Goal: Check status: Check status

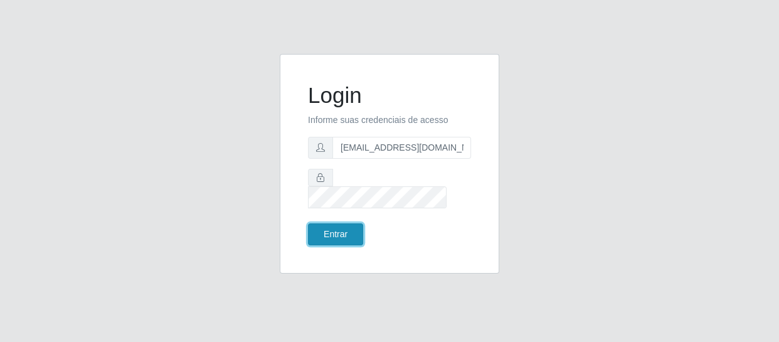
click at [339, 233] on button "Entrar" at bounding box center [335, 234] width 55 height 22
click at [337, 230] on button "Entrar" at bounding box center [335, 234] width 55 height 22
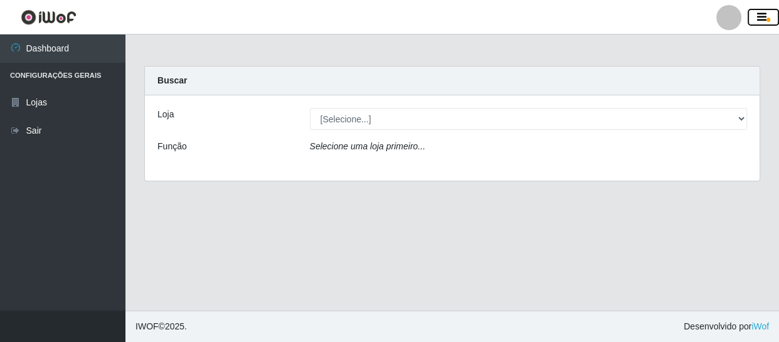
click at [757, 16] on icon "button" at bounding box center [761, 17] width 9 height 11
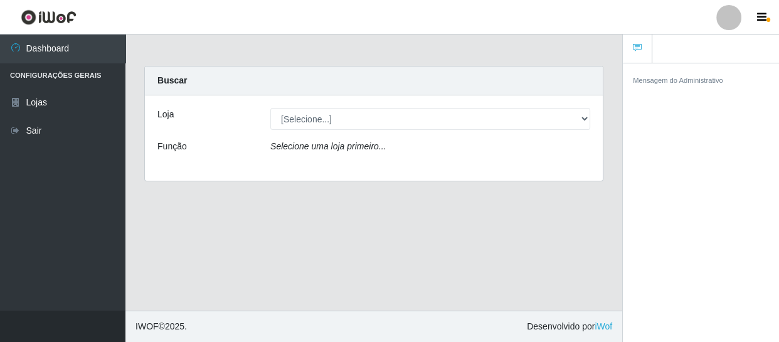
click at [503, 53] on main "Carregando... Buscar Loja [Selecione...] SuperFácil Atacado - São Gonçalo do Am…" at bounding box center [373, 172] width 497 height 276
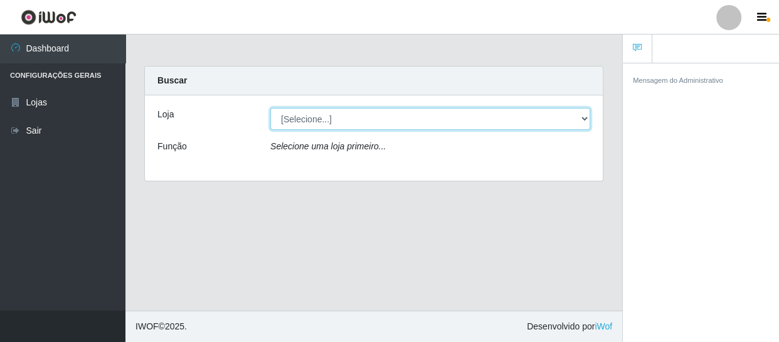
click at [584, 119] on select "[Selecione...] SuperFácil Atacado - São Gonçalo do Amarante" at bounding box center [430, 119] width 320 height 22
select select "408"
click at [270, 108] on select "[Selecione...] SuperFácil Atacado - São Gonçalo do Amarante" at bounding box center [430, 119] width 320 height 22
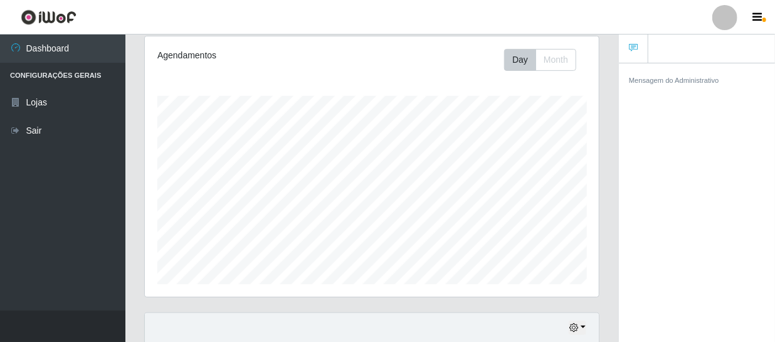
scroll to position [171, 0]
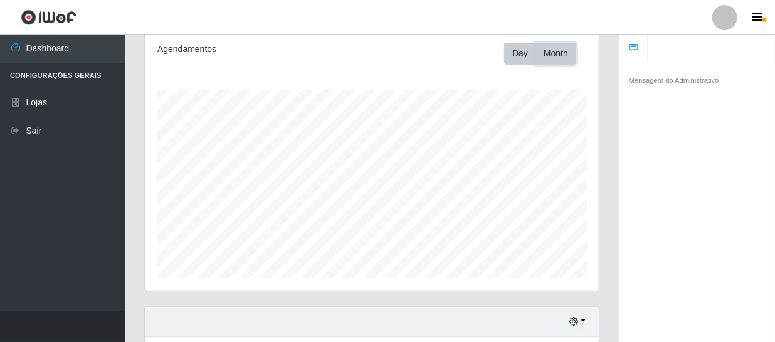
click at [556, 51] on button "Month" at bounding box center [555, 54] width 41 height 22
click at [524, 52] on button "Day" at bounding box center [520, 54] width 32 height 22
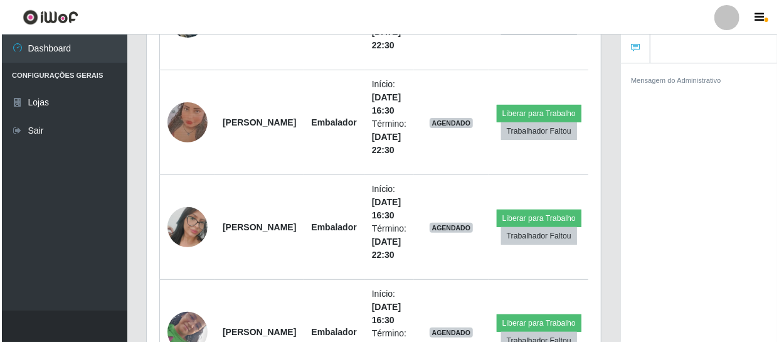
scroll to position [2280, 0]
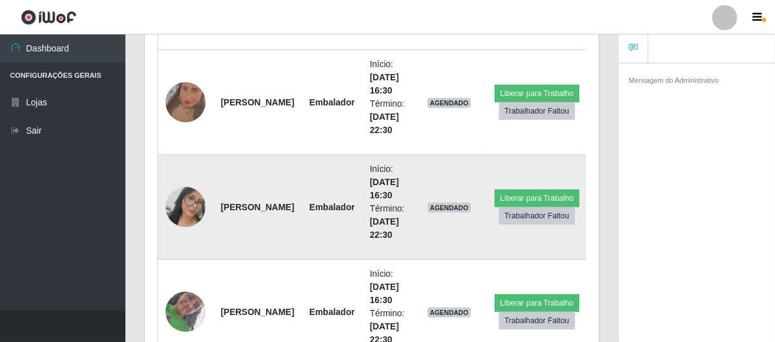
click at [184, 201] on img at bounding box center [186, 206] width 40 height 71
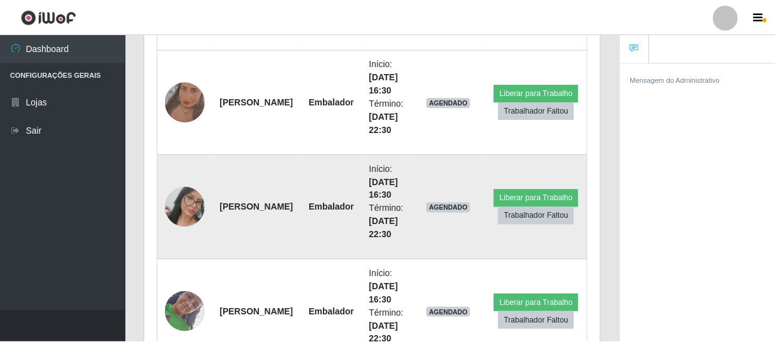
scroll to position [260, 448]
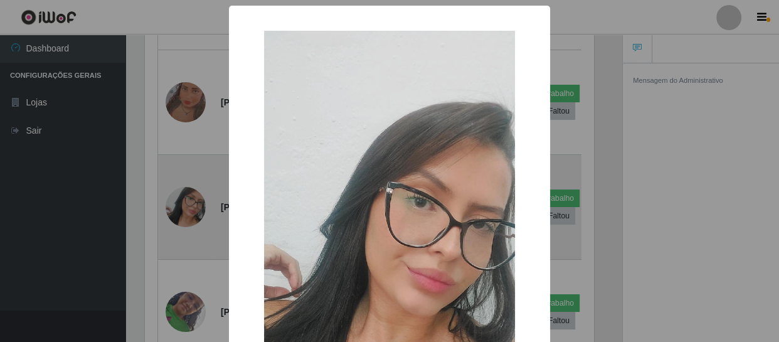
click at [184, 201] on div "× OK Cancel" at bounding box center [389, 171] width 779 height 342
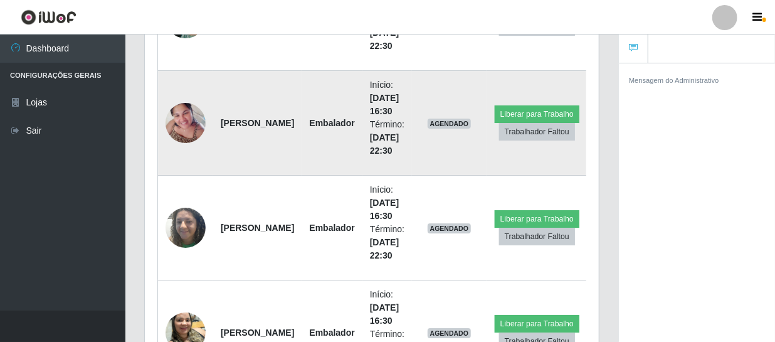
scroll to position [1881, 0]
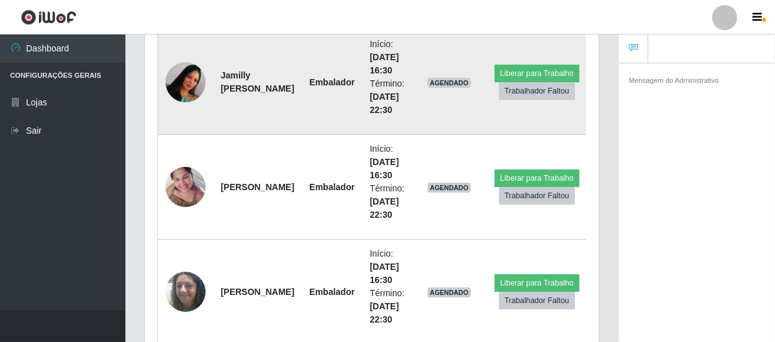
click at [181, 78] on img at bounding box center [186, 82] width 40 height 89
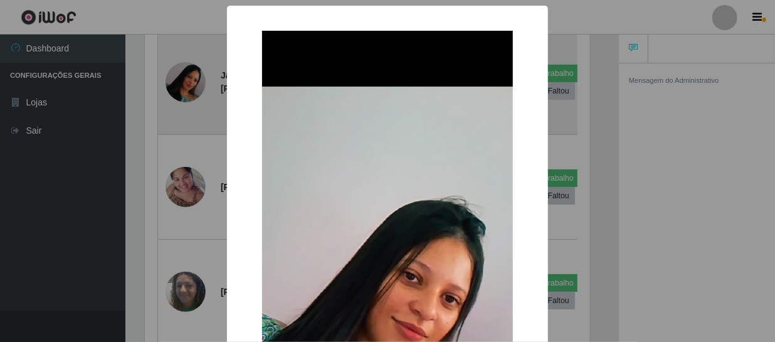
scroll to position [260, 448]
click at [181, 78] on div "× OK Cancel" at bounding box center [389, 171] width 779 height 342
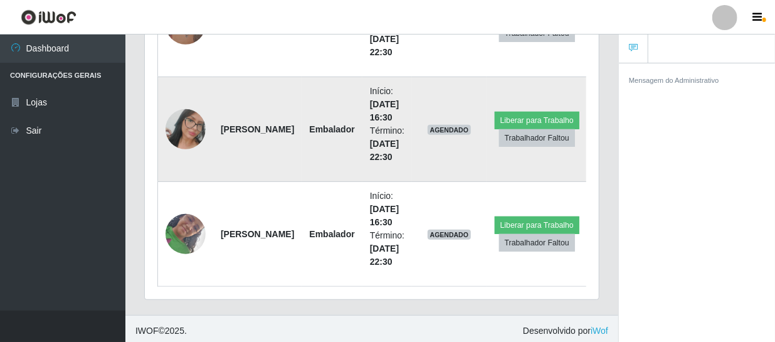
scroll to position [2360, 0]
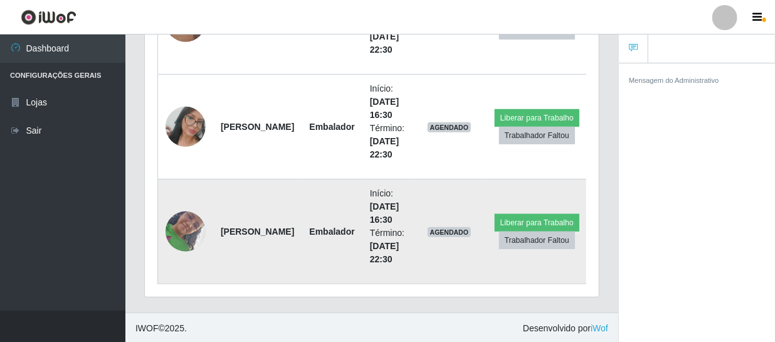
click at [188, 225] on img at bounding box center [186, 231] width 40 height 71
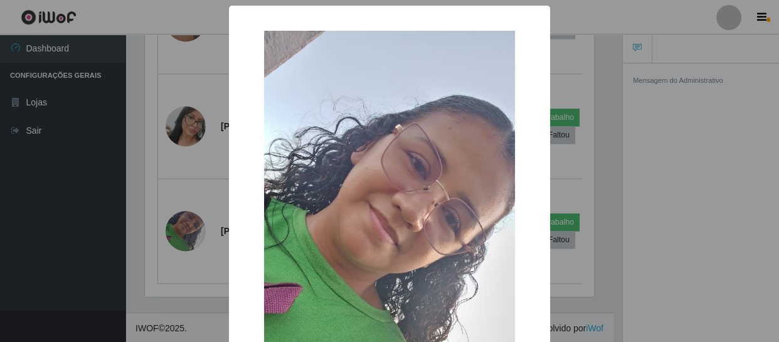
click at [188, 224] on div "× OK Cancel" at bounding box center [389, 171] width 779 height 342
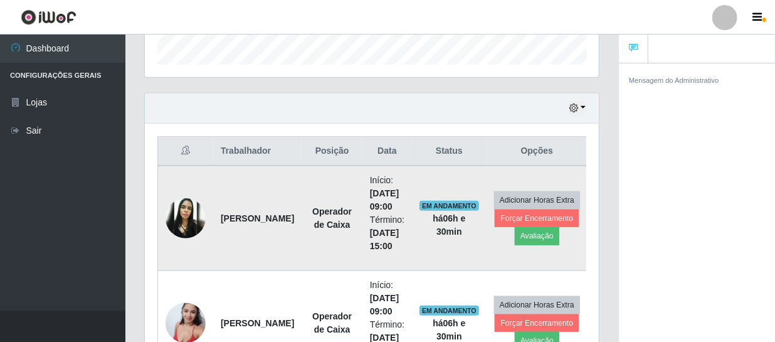
scroll to position [308, 0]
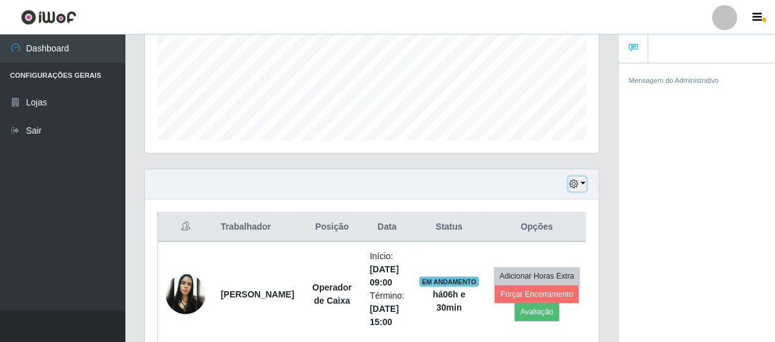
click at [581, 182] on button "button" at bounding box center [578, 184] width 18 height 14
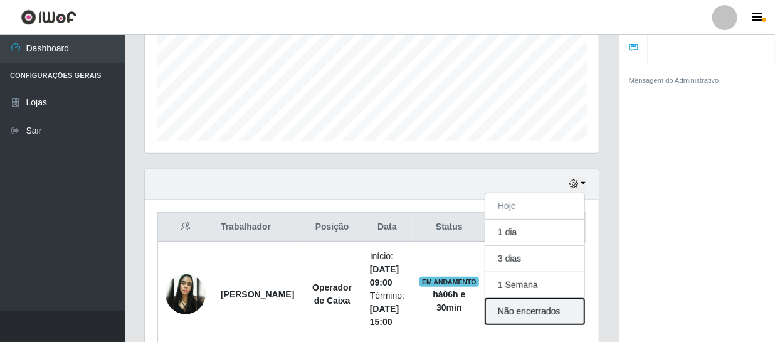
click at [539, 310] on button "Não encerrados" at bounding box center [534, 311] width 99 height 26
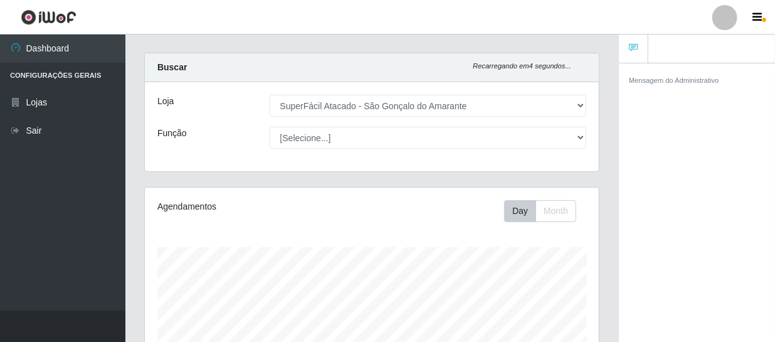
scroll to position [0, 0]
